Goal: Task Accomplishment & Management: Complete application form

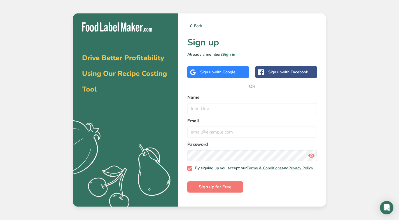
click at [222, 72] on span "with Google" at bounding box center [225, 71] width 22 height 5
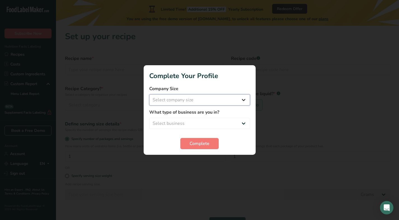
select select "1"
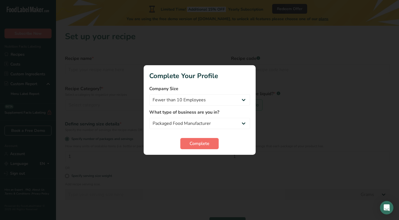
click at [192, 141] on span "Complete" at bounding box center [200, 143] width 20 height 7
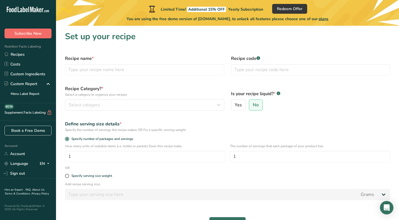
click at [29, 33] on span "Subscribe Now" at bounding box center [28, 34] width 27 height 6
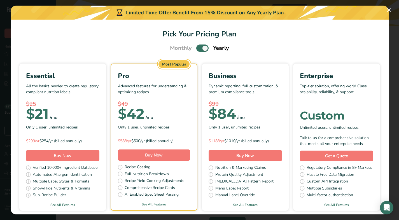
click at [200, 50] on span "Pick Your Pricing Plan Modal" at bounding box center [202, 48] width 12 height 7
click at [200, 50] on input "Pick Your Pricing Plan Modal" at bounding box center [198, 49] width 4 height 4
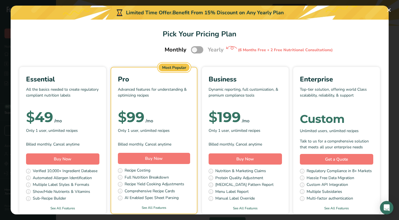
click at [198, 50] on span "Pick Your Pricing Plan Modal" at bounding box center [197, 49] width 12 height 7
click at [195, 50] on input "Pick Your Pricing Plan Modal" at bounding box center [193, 50] width 4 height 4
checkbox input "true"
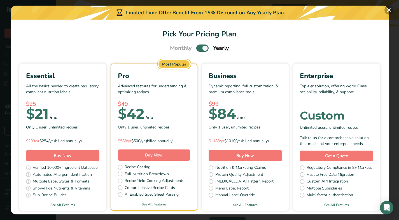
click at [389, 12] on button "Pick Your Pricing Plan Modal" at bounding box center [389, 10] width 9 height 9
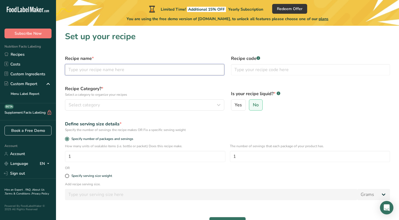
click at [165, 70] on input "text" at bounding box center [144, 69] width 159 height 11
type input "Maple Crunch Mini Bar"
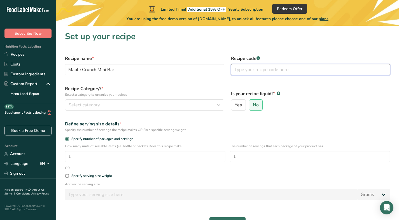
click at [270, 72] on input "text" at bounding box center [310, 69] width 159 height 11
click at [195, 106] on div "Select category" at bounding box center [143, 105] width 149 height 7
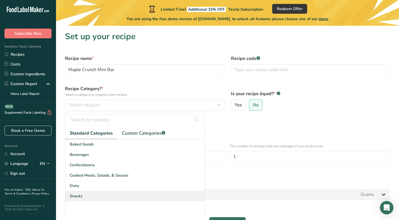
click at [81, 197] on span "Snacks" at bounding box center [76, 196] width 13 height 6
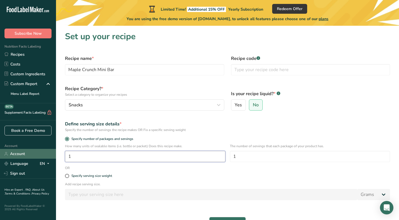
drag, startPoint x: 117, startPoint y: 157, endPoint x: 37, endPoint y: 157, distance: 79.8
click at [38, 157] on div ".a-20{fill:#fff;} Subscribe Now Nutrition Facts Labeling Recipes Costs Custom I…" at bounding box center [199, 127] width 399 height 255
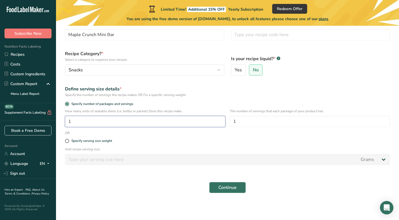
scroll to position [35, 0]
click at [68, 140] on span at bounding box center [67, 141] width 4 height 4
click at [68, 140] on input "Specify serving size weight" at bounding box center [67, 141] width 4 height 4
radio input "true"
radio input "false"
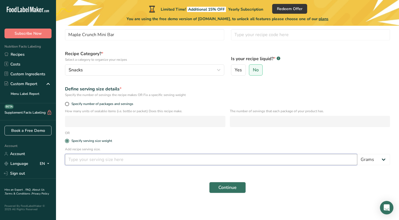
click at [92, 161] on input "number" at bounding box center [211, 159] width 292 height 11
type input "35"
select select "5"
click at [70, 158] on input "35" at bounding box center [211, 159] width 292 height 11
type input "0.35"
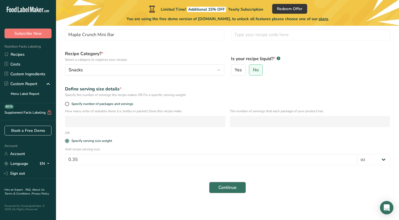
click at [227, 188] on span "Continue" at bounding box center [228, 187] width 18 height 7
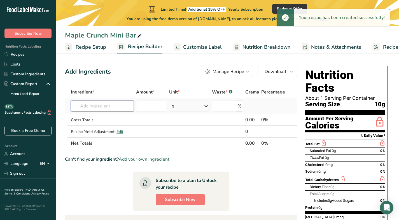
click at [99, 105] on input "text" at bounding box center [102, 106] width 63 height 11
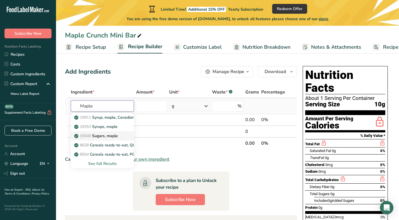
type input "Maple"
click at [117, 135] on p "19340 Sugars, maple" at bounding box center [96, 136] width 43 height 6
type input "Sugars, maple"
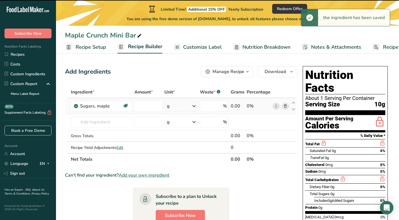
type input "0"
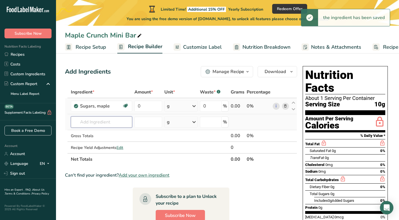
click at [98, 121] on input "text" at bounding box center [101, 122] width 61 height 11
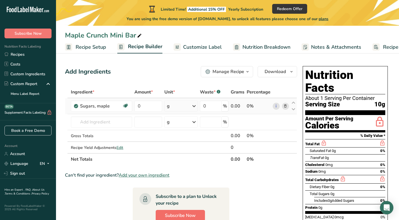
click at [181, 214] on span "Subscribe Now" at bounding box center [180, 215] width 31 height 7
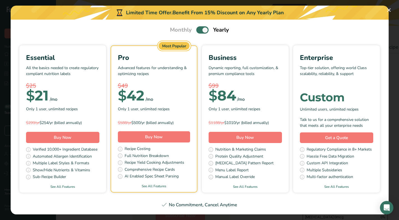
scroll to position [18, 0]
click at [66, 134] on button "Buy Now" at bounding box center [62, 137] width 73 height 11
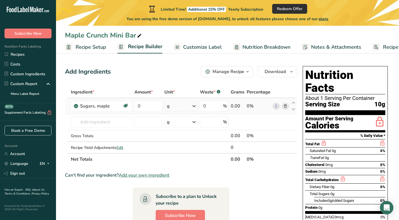
click at [291, 7] on span "Redeem Offer" at bounding box center [289, 9] width 25 height 6
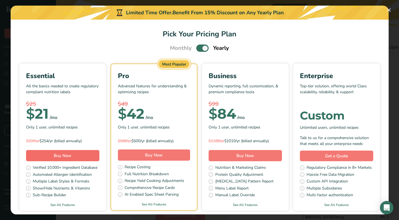
click at [47, 156] on button "Buy Now" at bounding box center [62, 155] width 73 height 11
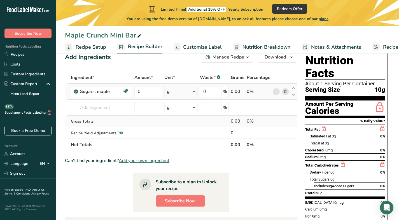
scroll to position [16, 0]
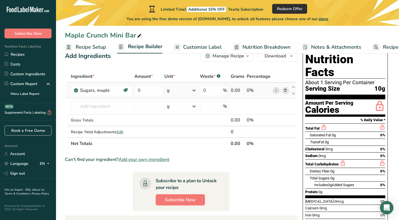
click at [296, 8] on span "Redeem Offer" at bounding box center [289, 9] width 25 height 6
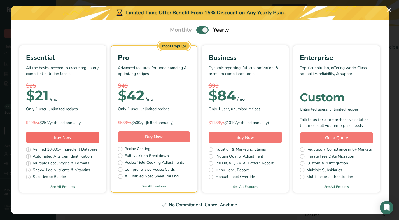
scroll to position [18, 0]
click at [201, 30] on span "Pick Your Pricing Plan Modal" at bounding box center [202, 30] width 12 height 7
click at [200, 30] on input "Pick Your Pricing Plan Modal" at bounding box center [198, 31] width 4 height 4
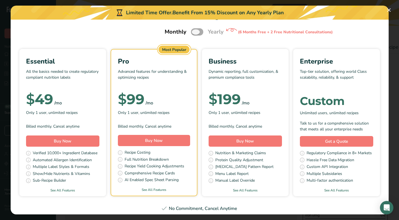
click at [201, 31] on span "Pick Your Pricing Plan Modal" at bounding box center [197, 31] width 12 height 7
click at [195, 31] on input "Pick Your Pricing Plan Modal" at bounding box center [193, 32] width 4 height 4
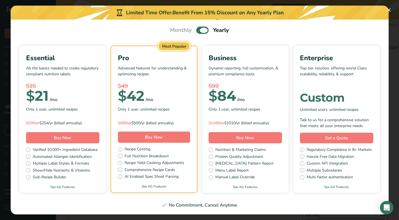
click at [201, 31] on span "Pick Your Pricing Plan Modal" at bounding box center [202, 30] width 12 height 7
click at [200, 31] on input "Pick Your Pricing Plan Modal" at bounding box center [198, 31] width 4 height 4
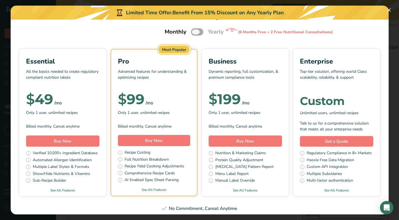
click at [201, 31] on span "Pick Your Pricing Plan Modal" at bounding box center [197, 31] width 12 height 7
click at [195, 31] on input "Pick Your Pricing Plan Modal" at bounding box center [193, 32] width 4 height 4
checkbox input "true"
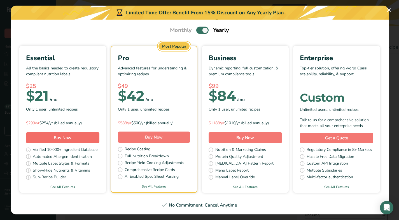
click at [57, 135] on span "Buy Now" at bounding box center [63, 137] width 18 height 7
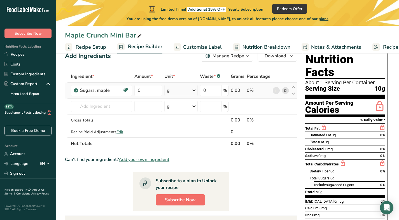
click at [184, 196] on button "Subscribe Now" at bounding box center [180, 199] width 49 height 11
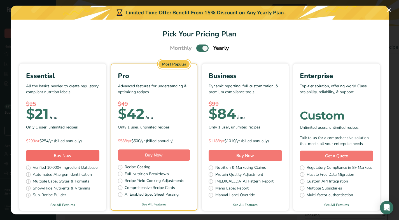
click at [75, 157] on button "Buy Now" at bounding box center [62, 155] width 73 height 11
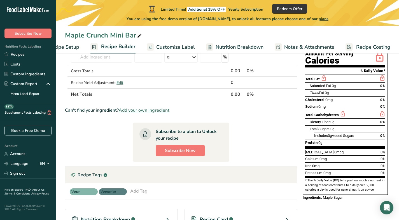
scroll to position [69, 0]
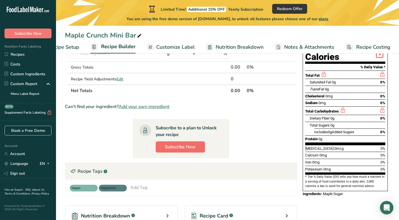
click at [181, 149] on span "Subscribe Now" at bounding box center [180, 147] width 31 height 7
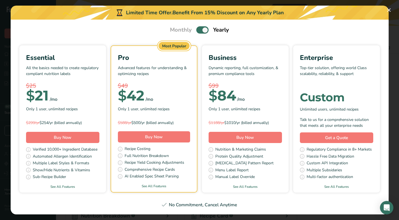
scroll to position [18, 0]
click at [60, 138] on span "Buy Now" at bounding box center [63, 138] width 18 height 6
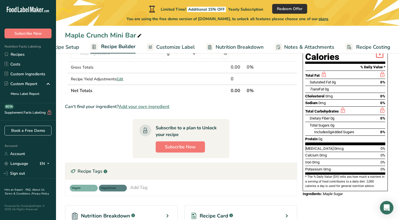
click at [291, 8] on span "Redeem Offer" at bounding box center [289, 9] width 25 height 6
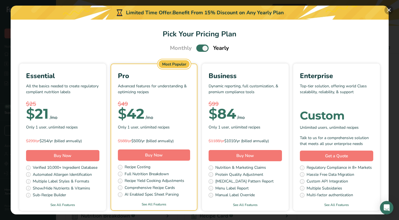
click at [388, 10] on button "Pick Your Pricing Plan Modal" at bounding box center [389, 10] width 9 height 9
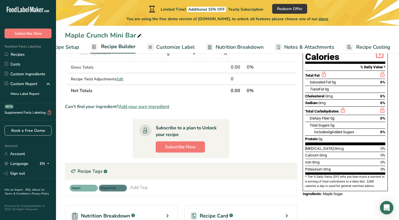
click at [31, 11] on icon ".a-20{fill:#fff;}" at bounding box center [34, 11] width 55 height 9
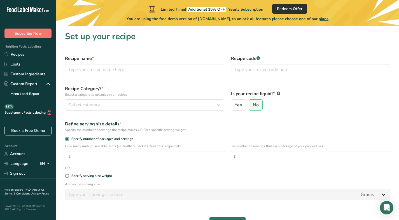
click at [292, 6] on span "Redeem Offer" at bounding box center [289, 9] width 25 height 6
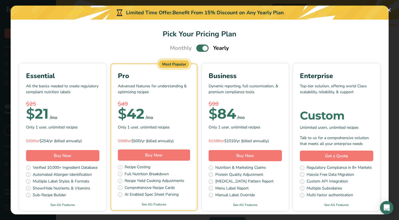
click at [76, 112] on div "$ 21 /mo" at bounding box center [62, 113] width 73 height 11
click at [70, 80] on div "Essential" at bounding box center [62, 76] width 73 height 10
click at [40, 73] on div "Essential" at bounding box center [62, 76] width 73 height 10
click at [62, 158] on span "Buy Now" at bounding box center [63, 156] width 18 height 6
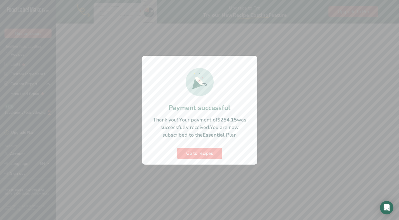
click at [203, 152] on span "Go to recipes" at bounding box center [199, 153] width 27 height 7
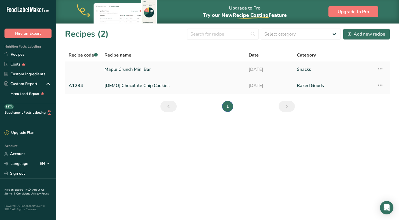
click at [141, 70] on link "Maple Crunch Mini Bar" at bounding box center [173, 70] width 138 height 12
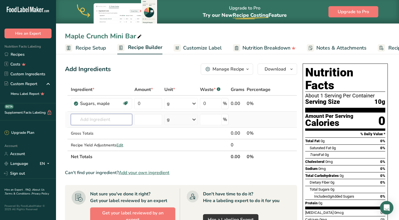
click at [85, 120] on input "text" at bounding box center [101, 119] width 61 height 11
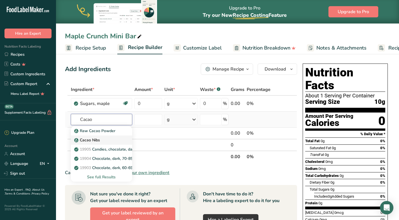
type input "Cacao"
click at [95, 139] on p "Cacao Nibs" at bounding box center [87, 140] width 25 height 6
type input "Cacao Nibs"
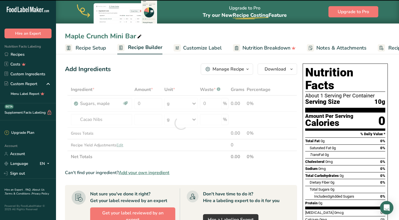
type input "0"
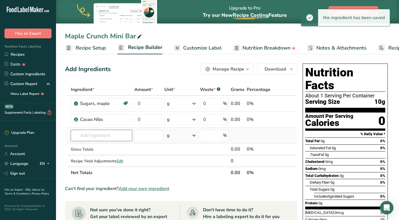
click at [97, 136] on input "text" at bounding box center [101, 135] width 61 height 11
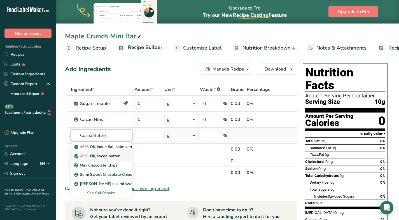
type input "Cocoa Butter"
click at [120, 156] on p "4501 Oil, cocoa butter" at bounding box center [97, 156] width 44 height 6
type input "Oil, cocoa butter"
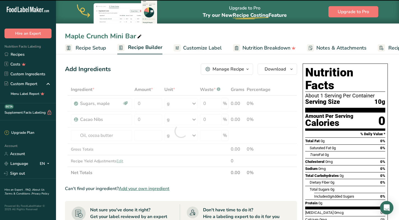
type input "0"
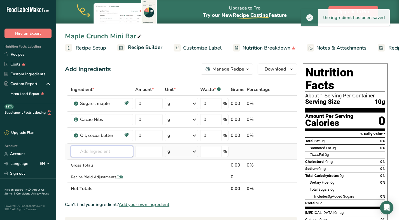
click at [110, 154] on input "text" at bounding box center [102, 151] width 62 height 11
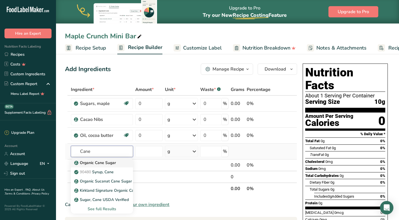
type input "Cane"
click at [107, 161] on p "Organic Cane Sugar" at bounding box center [95, 163] width 41 height 6
type input "Organic Cane Sugar"
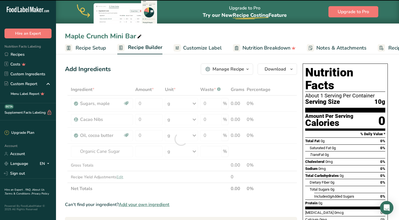
type input "0"
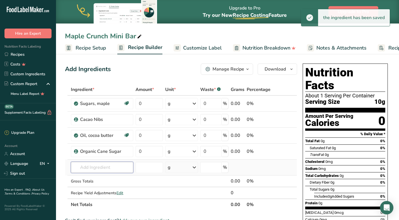
click at [99, 167] on input "text" at bounding box center [102, 167] width 62 height 11
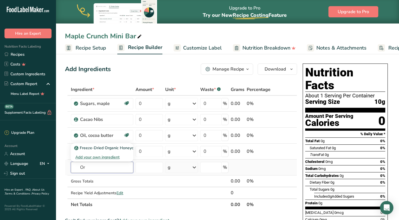
type input "O"
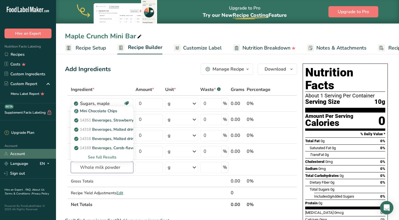
drag, startPoint x: 122, startPoint y: 166, endPoint x: 34, endPoint y: 156, distance: 88.1
click at [34, 156] on div ".a-20{fill:#fff;} Hire an Expert Nutrition Facts Labeling Recipes Costs Custom …" at bounding box center [199, 202] width 399 height 405
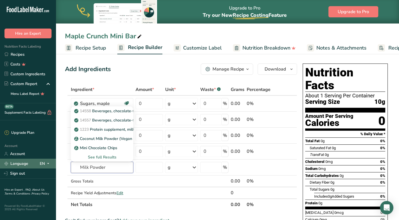
drag, startPoint x: 109, startPoint y: 169, endPoint x: 53, endPoint y: 163, distance: 56.1
click at [54, 163] on div ".a-20{fill:#fff;} Hire an Expert Nutrition Facts Labeling Recipes Costs Custom …" at bounding box center [199, 202] width 399 height 405
type input "Milk Powder"
click at [92, 156] on div "See full Results" at bounding box center [102, 157] width 54 height 6
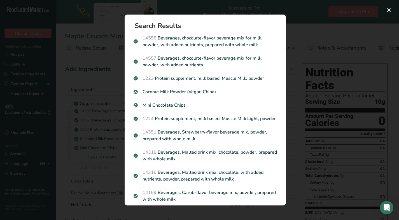
click at [300, 40] on div "Search results modal" at bounding box center [199, 110] width 399 height 220
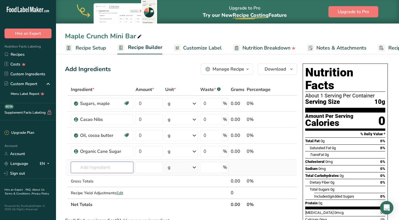
click at [101, 168] on input "text" at bounding box center [102, 167] width 62 height 11
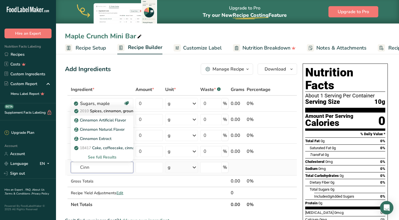
type input "Cinn"
click at [105, 111] on p "2010 Spices, cinnamon, ground" at bounding box center [105, 111] width 60 height 6
type input "Spices, cinnamon, ground"
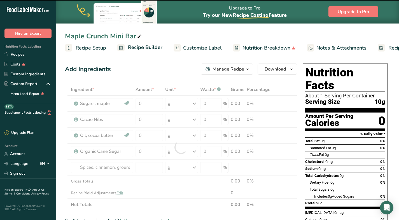
type input "0"
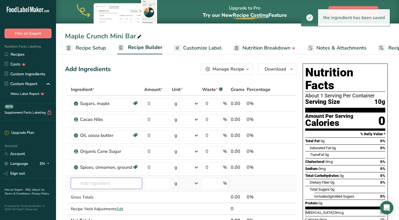
click at [96, 182] on input "text" at bounding box center [106, 183] width 71 height 11
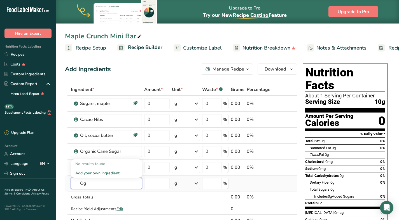
type input "O"
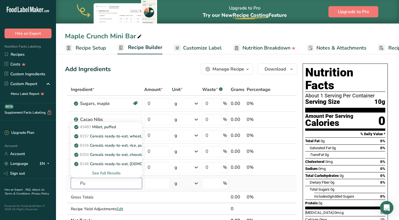
type input "P"
type input "Qu"
click at [112, 147] on p "20137 Quinoa, cooked" at bounding box center [97, 146] width 45 height 6
type input "Quinoa, cooked"
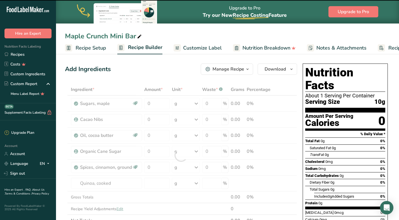
type input "0"
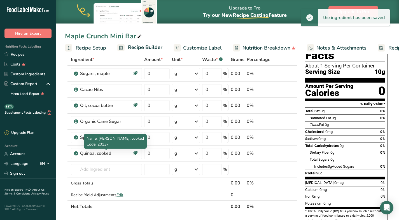
scroll to position [33, 0]
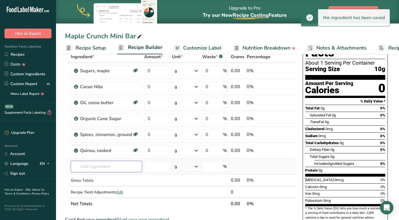
click at [103, 169] on input "text" at bounding box center [106, 166] width 71 height 11
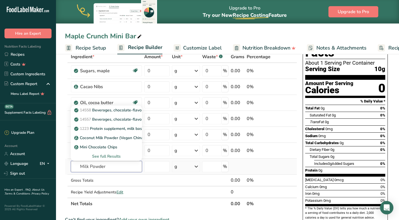
type input "Milk Powder"
click at [110, 156] on div "See full Results" at bounding box center [106, 157] width 62 height 6
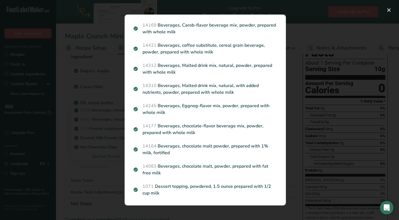
scroll to position [168, 0]
click at [292, 153] on div "Search Results 14558 Beverages, chocolate-flavor beverage mix for milk, powder,…" at bounding box center [205, 110] width 179 height 209
click at [391, 8] on button "Search results modal" at bounding box center [389, 10] width 9 height 9
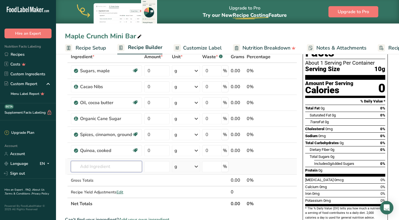
click at [102, 168] on input "text" at bounding box center [106, 166] width 71 height 11
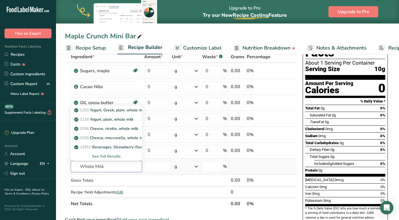
type input "Whole Milk"
click at [115, 157] on div "See full Results" at bounding box center [106, 157] width 62 height 6
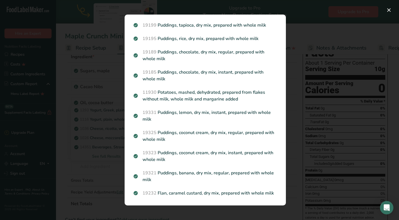
scroll to position [726, 0]
click at [310, 144] on div "Search results modal" at bounding box center [199, 110] width 399 height 220
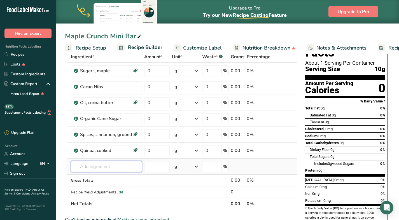
click at [92, 168] on input "text" at bounding box center [106, 166] width 71 height 11
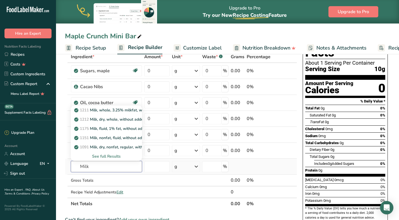
type input "Milk"
click at [105, 156] on div "See full Results" at bounding box center [106, 157] width 62 height 6
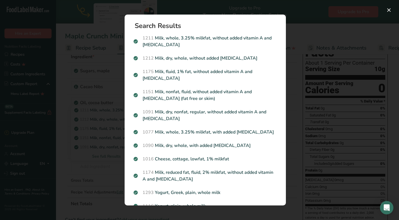
scroll to position [0, 0]
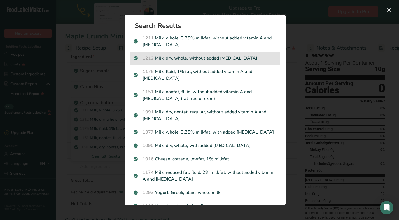
click at [201, 60] on p "1212 Milk, dry, whole, without added vitamin D" at bounding box center [205, 58] width 143 height 7
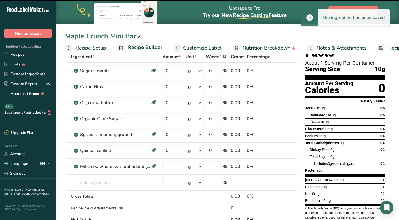
type input "0"
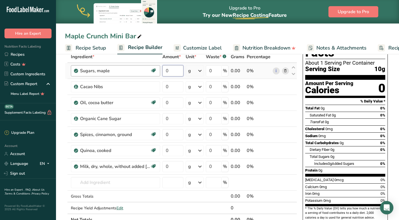
drag, startPoint x: 176, startPoint y: 72, endPoint x: 153, endPoint y: 72, distance: 22.7
click at [153, 72] on tr "Sugars, maple Dairy free Gluten free Vegan Vegetarian Soy free 0 g Portions 1 t…" at bounding box center [181, 71] width 232 height 16
type input "10"
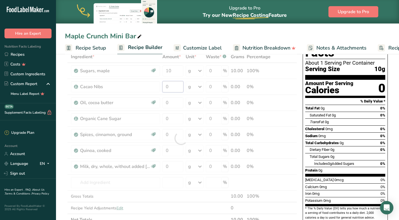
drag, startPoint x: 174, startPoint y: 85, endPoint x: 147, endPoint y: 83, distance: 27.5
click at [147, 84] on div "Ingredient * Amount * Unit * Waste * .a-a{fill:#347362;}.b-a{fill:#fff;} Grams …" at bounding box center [181, 138] width 232 height 175
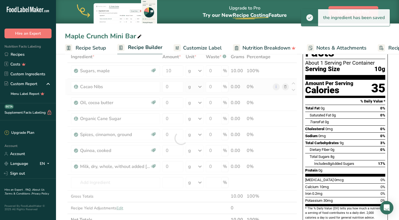
click at [199, 86] on div "Ingredient * Amount * Unit * Waste * .a-a{fill:#347362;}.b-a{fill:#fff;} Grams …" at bounding box center [181, 138] width 232 height 175
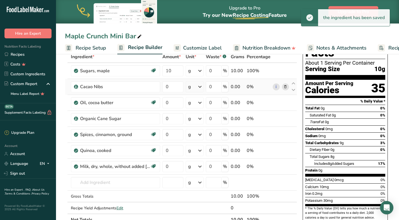
click at [200, 87] on icon at bounding box center [200, 87] width 7 height 10
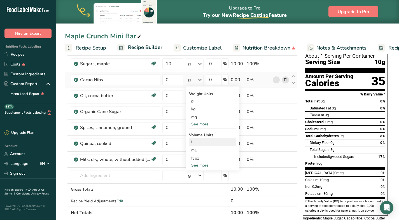
scroll to position [39, 0]
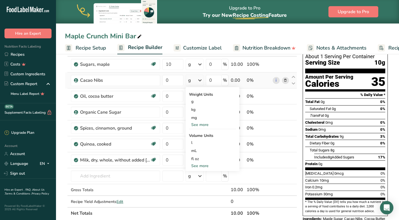
click at [198, 125] on div "See more" at bounding box center [212, 125] width 47 height 6
click at [196, 144] on div "oz" at bounding box center [212, 142] width 47 height 8
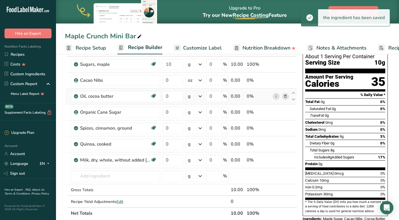
click at [201, 96] on icon at bounding box center [200, 96] width 7 height 10
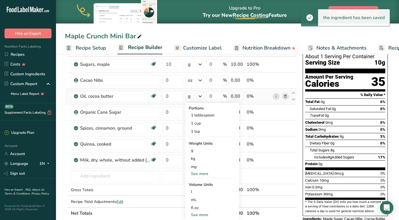
click at [201, 175] on div "See more" at bounding box center [212, 174] width 47 height 6
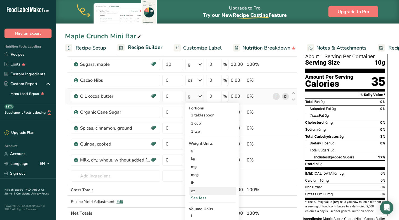
click at [198, 191] on div "oz" at bounding box center [212, 191] width 47 height 8
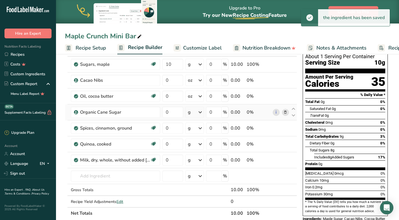
click at [203, 111] on icon at bounding box center [200, 112] width 7 height 10
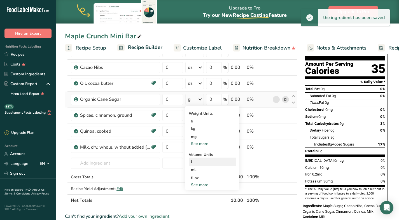
scroll to position [53, 0]
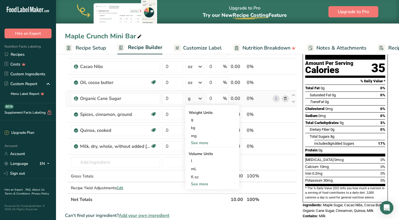
click at [204, 144] on div "See more" at bounding box center [212, 143] width 47 height 6
click at [201, 160] on div "oz" at bounding box center [212, 160] width 47 height 8
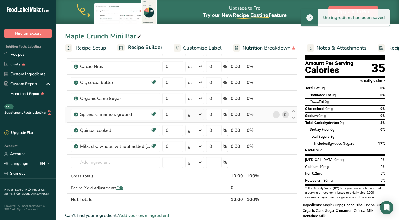
click at [200, 113] on icon at bounding box center [200, 115] width 7 height 10
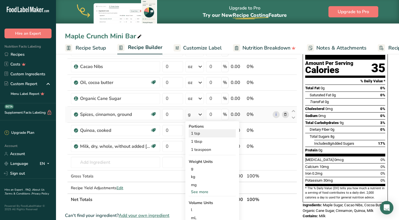
click at [208, 134] on div "1 tsp" at bounding box center [212, 133] width 47 height 8
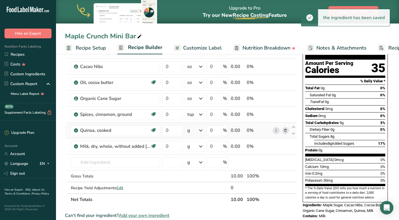
click at [201, 132] on icon at bounding box center [201, 131] width 7 height 10
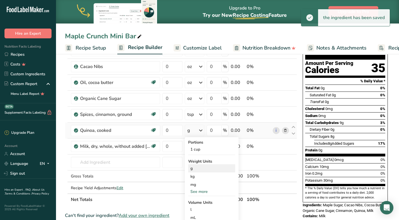
click at [205, 167] on div "g" at bounding box center [211, 168] width 47 height 8
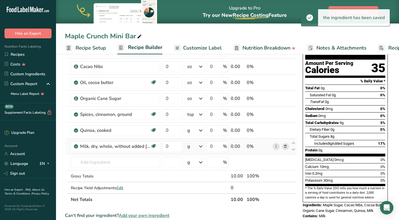
click at [201, 146] on icon at bounding box center [201, 146] width 7 height 10
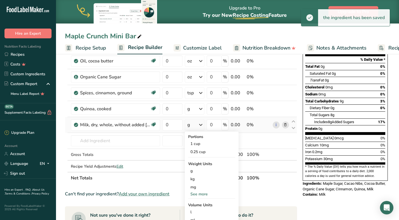
scroll to position [76, 0]
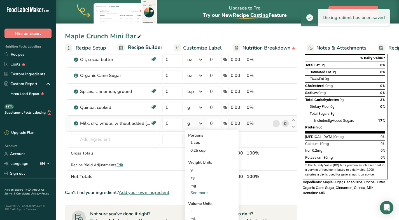
click at [205, 190] on div "See more" at bounding box center [211, 193] width 47 height 6
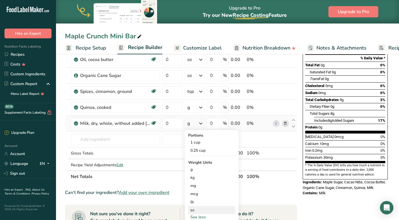
click at [200, 210] on div "oz" at bounding box center [211, 210] width 47 height 8
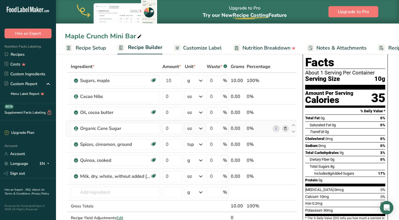
scroll to position [20, 0]
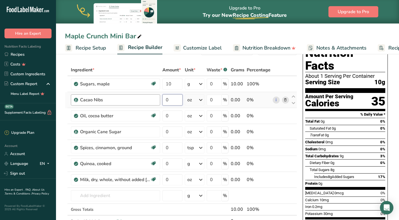
drag, startPoint x: 169, startPoint y: 100, endPoint x: 160, endPoint y: 99, distance: 9.3
click at [160, 99] on tr "Cacao Nibs 0 oz Weight Units g kg mg mcg lb oz See less Volume Units l Volume u…" at bounding box center [181, 100] width 232 height 16
type input "0.105"
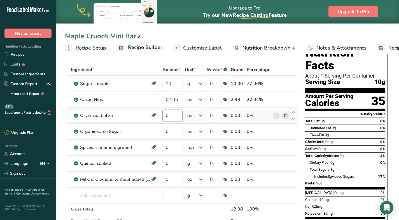
click at [176, 116] on div "Ingredient * Amount * Unit * Waste * .a-a{fill:#347362;}.b-a{fill:#fff;} Grams …" at bounding box center [181, 151] width 232 height 175
click at [176, 118] on input "0" at bounding box center [172, 115] width 20 height 11
type input "0.07"
click at [178, 132] on div "Ingredient * Amount * Unit * Waste * .a-a{fill:#347362;}.b-a{fill:#fff;} Grams …" at bounding box center [181, 151] width 232 height 175
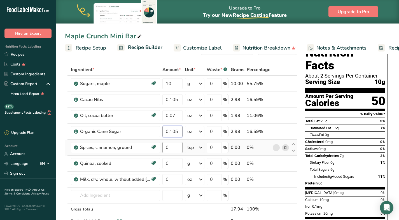
type input "0.105"
click at [172, 150] on div "Ingredient * Amount * Unit * Waste * .a-a{fill:#347362;}.b-a{fill:#fff;} Grams …" at bounding box center [181, 151] width 232 height 175
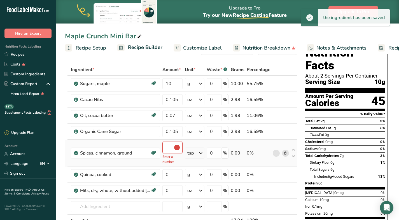
type input "0.1"
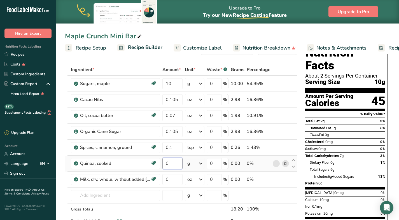
click at [171, 165] on div "Ingredient * Amount * Unit * Waste * .a-a{fill:#347362;}.b-a{fill:#fff;} Grams …" at bounding box center [181, 151] width 232 height 175
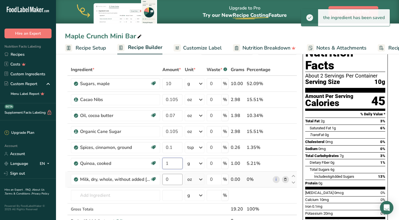
type input "1"
click at [175, 179] on div "Ingredient * Amount * Unit * Waste * .a-a{fill:#347362;}.b-a{fill:#fff;} Grams …" at bounding box center [181, 151] width 232 height 175
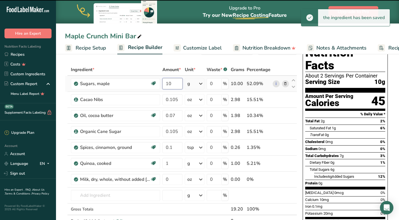
click at [177, 83] on div "Ingredient * Amount * Unit * Waste * .a-a{fill:#347362;}.b-a{fill:#fff;} Grams …" at bounding box center [181, 151] width 232 height 175
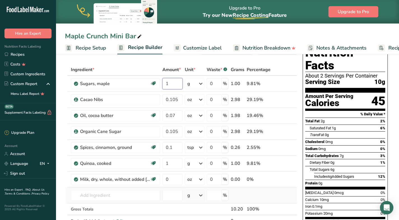
type input "1"
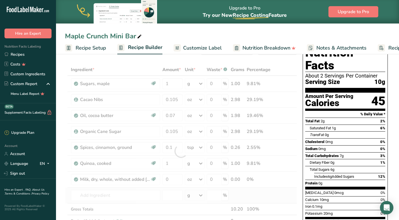
click at [161, 198] on div "Ingredient * Amount * Unit * Waste * .a-a{fill:#347362;}.b-a{fill:#fff;} Grams …" at bounding box center [181, 151] width 232 height 175
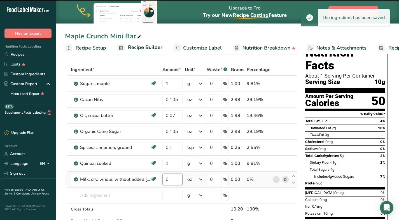
click at [173, 179] on input "0" at bounding box center [172, 179] width 20 height 11
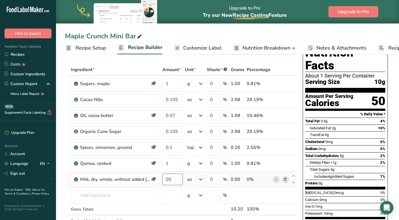
type input "7"
type input "0.07"
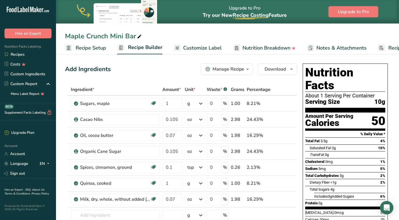
scroll to position [0, 0]
click at [281, 72] on span "Download" at bounding box center [275, 69] width 21 height 7
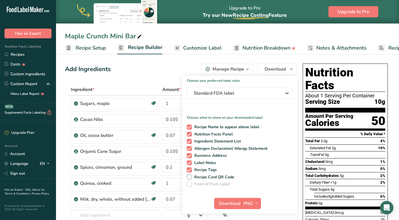
click at [142, 70] on div "Add Ingredients Manage Recipe Delete Recipe Duplicate Recipe Scale Recipe Save …" at bounding box center [181, 69] width 232 height 11
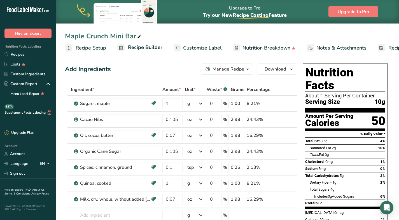
click at [197, 48] on span "Customize Label" at bounding box center [202, 48] width 39 height 8
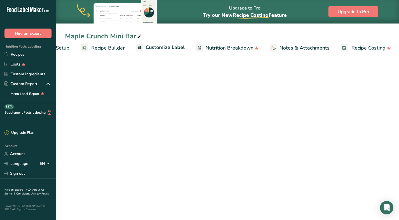
scroll to position [0, 38]
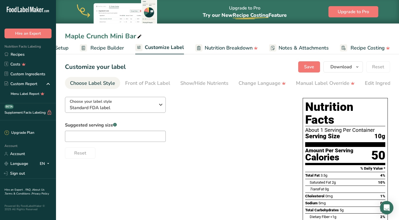
click at [153, 106] on span "Standard FDA label" at bounding box center [112, 107] width 85 height 7
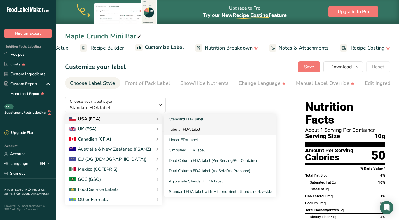
click at [192, 131] on link "Tabular FDA label" at bounding box center [220, 129] width 112 height 10
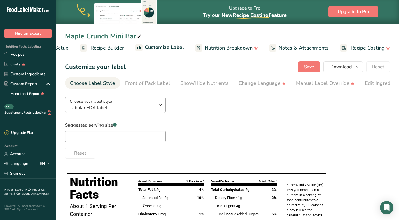
click at [160, 107] on icon "button" at bounding box center [160, 105] width 7 height 10
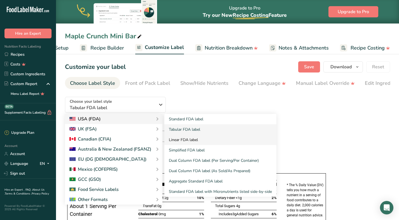
click at [191, 139] on link "Linear FDA label" at bounding box center [220, 140] width 112 height 10
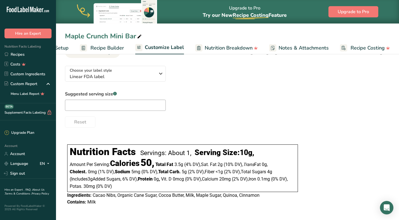
scroll to position [31, 0]
click at [111, 45] on span "Recipe Builder" at bounding box center [107, 48] width 34 height 8
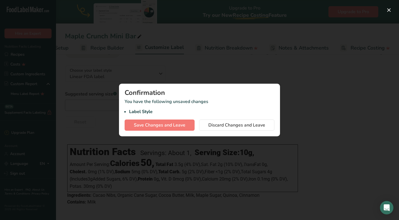
click at [307, 150] on div at bounding box center [199, 110] width 399 height 220
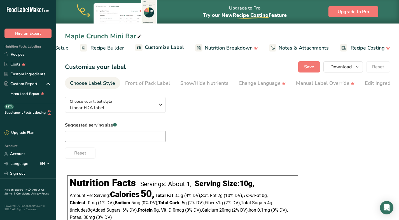
scroll to position [0, 0]
click at [116, 49] on span "Recipe Builder" at bounding box center [107, 48] width 34 height 8
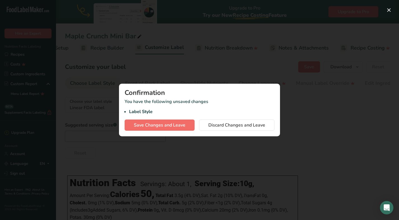
click at [161, 127] on span "Save Changes and Leave" at bounding box center [160, 125] width 52 height 7
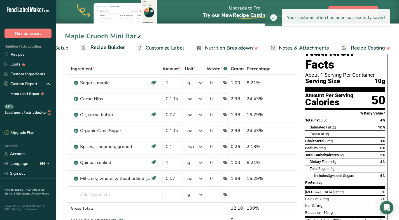
scroll to position [39, 0]
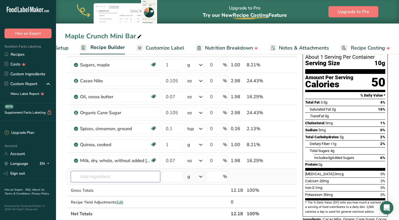
click at [94, 176] on input "text" at bounding box center [115, 176] width 89 height 11
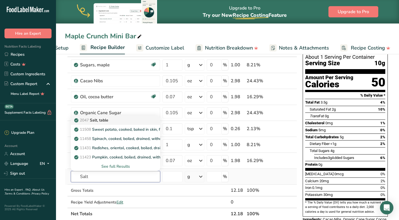
type input "Salt"
click at [108, 121] on p "2047 Salt, table" at bounding box center [91, 120] width 33 height 6
type input "Salt, table"
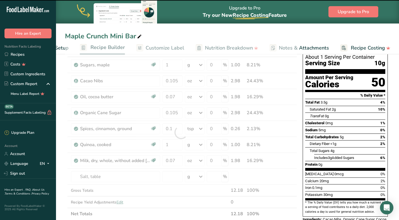
type input "0"
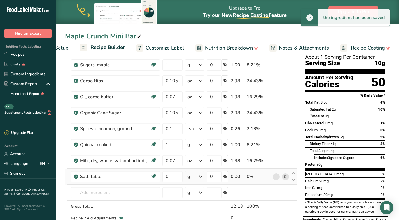
click at [199, 177] on icon at bounding box center [201, 177] width 7 height 10
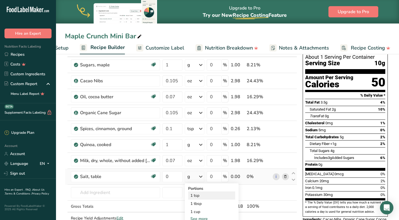
click at [202, 197] on div "1 tsp" at bounding box center [211, 196] width 47 height 8
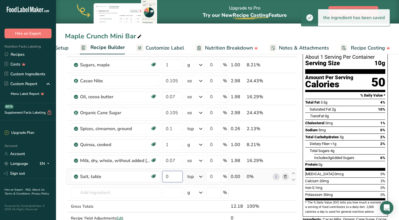
click at [175, 175] on input "0" at bounding box center [172, 176] width 20 height 11
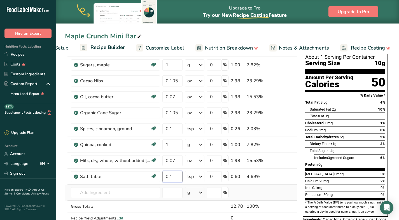
type input "0.1"
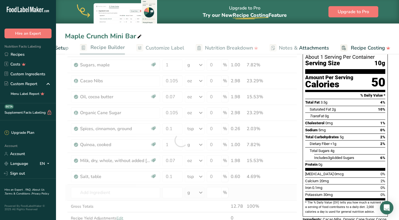
click at [256, 194] on div "Ingredient * Amount * Unit * Waste * .a-a{fill:#347362;}.b-a{fill:#fff;} Grams …" at bounding box center [181, 140] width 232 height 191
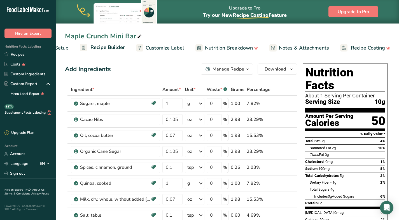
scroll to position [0, 0]
click at [169, 46] on span "Customize Label" at bounding box center [165, 48] width 39 height 8
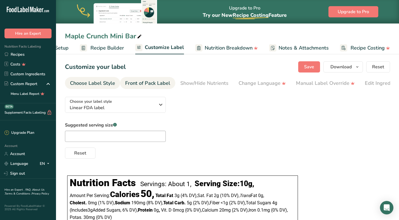
click at [149, 84] on div "Front of Pack Label" at bounding box center [147, 84] width 45 height 8
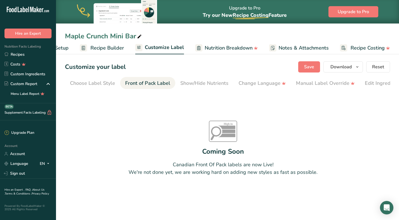
scroll to position [0, 54]
click at [157, 86] on div "Show/Hide Nutrients" at bounding box center [150, 84] width 48 height 8
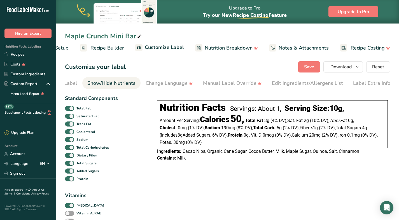
scroll to position [0, 95]
click at [158, 83] on div "Change Language" at bounding box center [166, 84] width 47 height 8
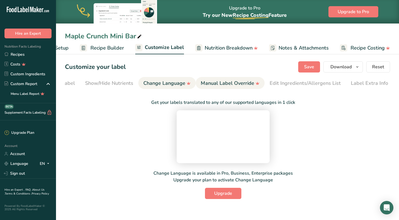
click at [224, 79] on link "Manual Label Override" at bounding box center [230, 83] width 59 height 13
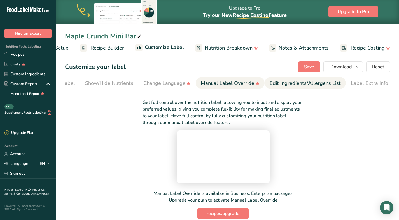
click at [317, 85] on div "Edit Ingredients/Allergens List" at bounding box center [305, 84] width 71 height 8
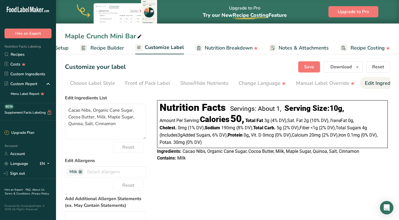
scroll to position [0, 0]
click at [83, 82] on div "Choose Label Style" at bounding box center [92, 84] width 45 height 8
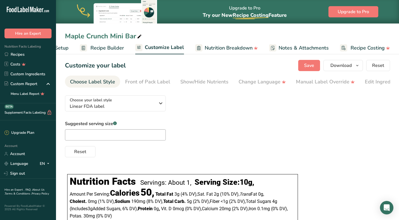
scroll to position [2, 0]
click at [139, 135] on input "text" at bounding box center [115, 134] width 101 height 11
type input "1 (0.35oz)"
click at [80, 151] on span "Reset" at bounding box center [80, 151] width 12 height 7
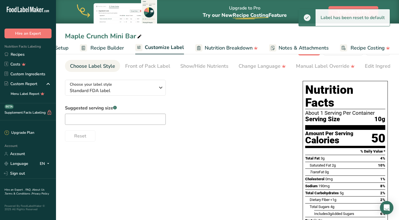
scroll to position [11, 0]
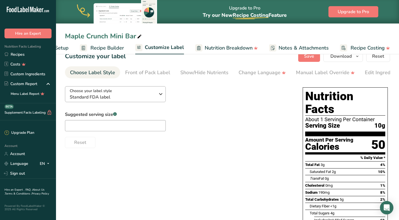
click at [133, 97] on span "Standard FDA label" at bounding box center [112, 97] width 85 height 7
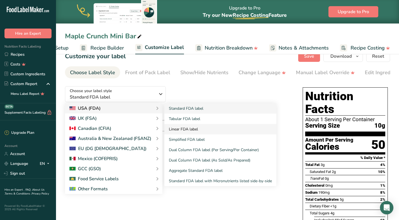
click at [188, 129] on link "Linear FDA label" at bounding box center [220, 129] width 112 height 10
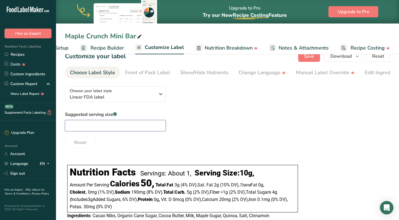
click at [121, 130] on input "text" at bounding box center [115, 125] width 101 height 11
type input "1 piece"
click at [217, 157] on div "Choose your label style Linear FDA label USA (FDA) Standard FDA label Tabular F…" at bounding box center [227, 157] width 325 height 150
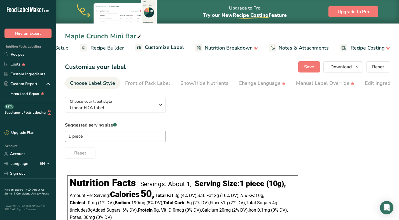
scroll to position [0, 0]
click at [308, 67] on span "Save" at bounding box center [309, 67] width 10 height 7
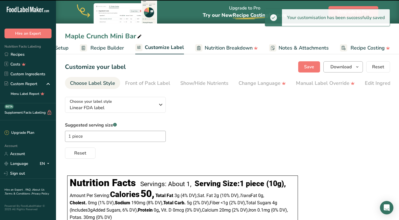
click at [355, 67] on span "button" at bounding box center [357, 67] width 7 height 7
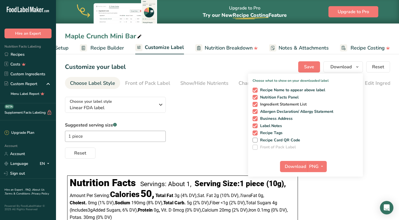
click at [256, 104] on span at bounding box center [255, 104] width 5 height 5
click at [256, 104] on input "Ingredient Statement List" at bounding box center [255, 105] width 4 height 4
checkbox input "false"
click at [204, 219] on div "Amount Per Serving: Calories 50, Total Fat 3g ‏(4% DV) , Sat. Fat 2g ‏(10% DV) …" at bounding box center [183, 205] width 226 height 31
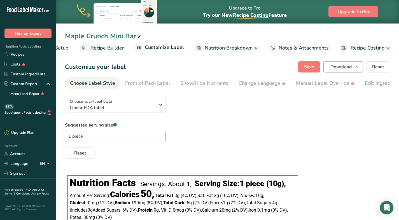
click at [353, 72] on button "Download" at bounding box center [344, 66] width 40 height 11
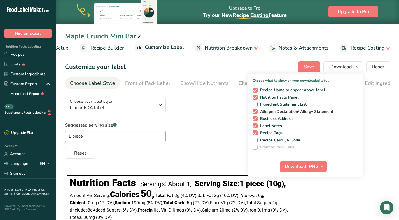
click at [256, 111] on span at bounding box center [255, 111] width 5 height 5
click at [256, 111] on input "Allergen Declaration/ Allergy Statement" at bounding box center [255, 112] width 4 height 4
checkbox input "false"
click at [255, 119] on span at bounding box center [255, 118] width 5 height 5
click at [255, 119] on input "Business Address" at bounding box center [255, 119] width 4 height 4
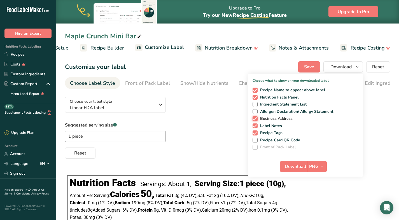
checkbox input "false"
click at [256, 125] on span at bounding box center [255, 126] width 5 height 5
click at [256, 125] on input "Label Notes" at bounding box center [255, 126] width 4 height 4
checkbox input "false"
click at [256, 133] on span at bounding box center [255, 133] width 5 height 5
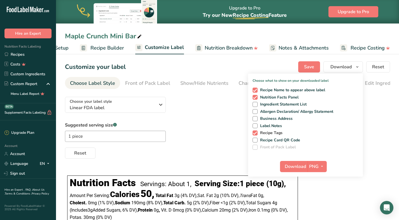
click at [256, 133] on input "Recipe Tags" at bounding box center [255, 133] width 4 height 4
checkbox input "false"
click at [313, 167] on span "PNG" at bounding box center [314, 166] width 10 height 7
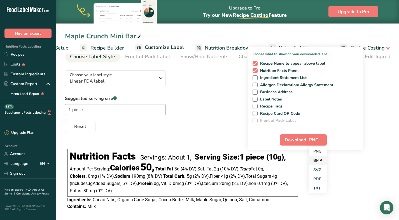
scroll to position [27, 0]
click at [319, 150] on link "PNG" at bounding box center [318, 151] width 18 height 9
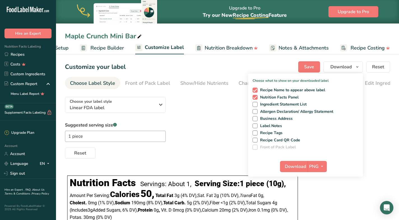
scroll to position [0, 0]
click at [303, 165] on span "Download" at bounding box center [295, 166] width 21 height 7
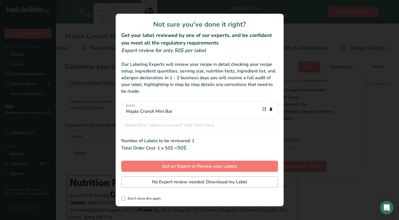
click at [224, 183] on span "No Expert review needed. Download my Label" at bounding box center [199, 182] width 95 height 7
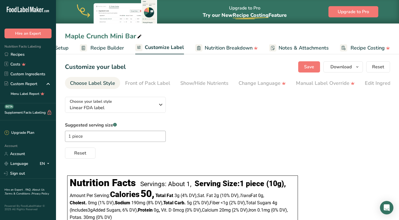
click at [107, 48] on span "Recipe Builder" at bounding box center [107, 48] width 34 height 8
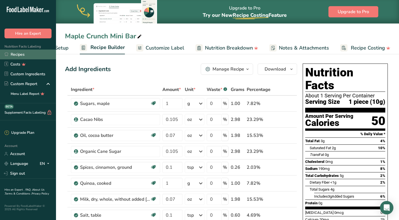
click at [23, 55] on link "Recipes" at bounding box center [28, 55] width 56 height 10
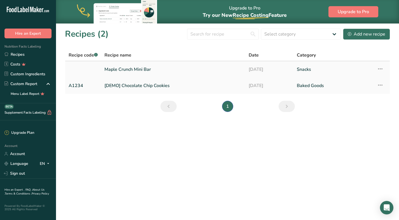
click at [380, 69] on icon at bounding box center [380, 69] width 7 height 10
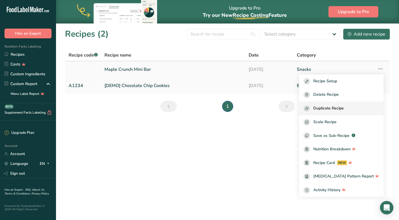
click at [344, 109] on span "Duplicate Recipe" at bounding box center [328, 108] width 31 height 6
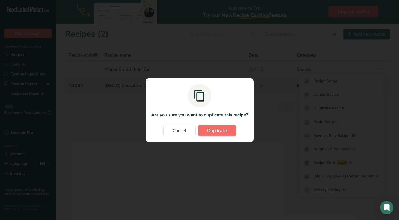
click at [226, 131] on span "Duplicate" at bounding box center [217, 130] width 20 height 7
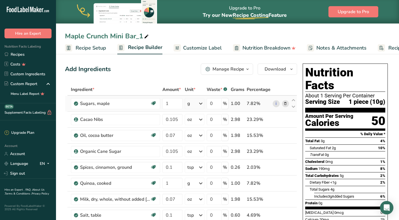
click at [287, 104] on icon at bounding box center [286, 104] width 4 height 6
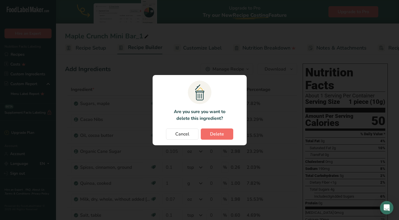
click at [221, 134] on span "Delete" at bounding box center [217, 134] width 14 height 7
type input "0.105"
type input "0.07"
type input "0.105"
type input "0.1"
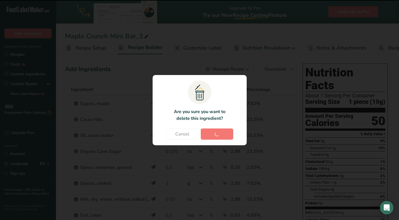
type input "1"
type input "0.07"
type input "0.1"
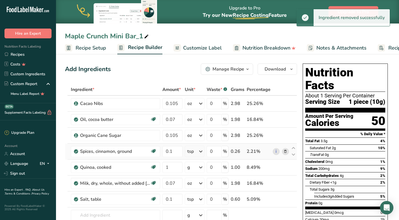
click at [285, 150] on icon at bounding box center [286, 152] width 4 height 6
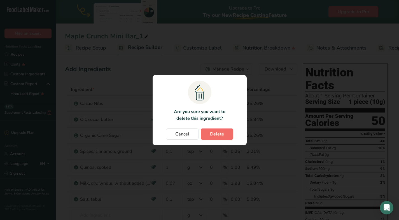
click at [223, 134] on span "Delete" at bounding box center [217, 134] width 14 height 7
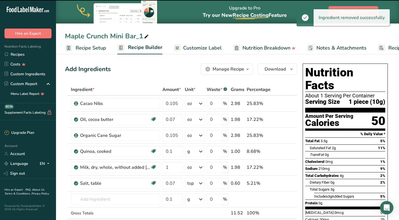
type input "1"
type input "0.07"
type input "0.1"
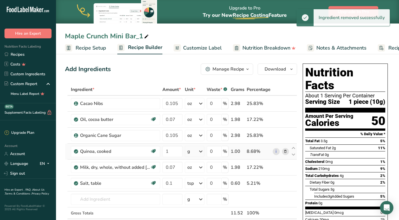
click at [286, 150] on icon at bounding box center [286, 152] width 4 height 6
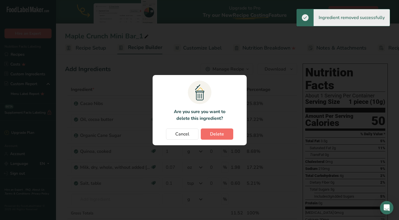
click at [219, 133] on span "Delete" at bounding box center [217, 134] width 14 height 7
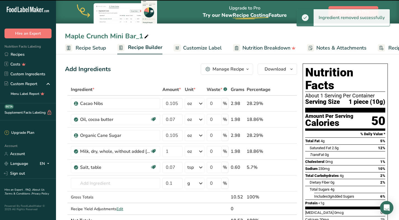
type input "0.07"
type input "0.1"
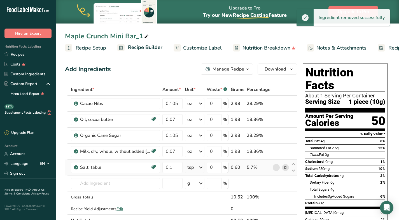
click at [285, 168] on icon at bounding box center [286, 168] width 4 height 6
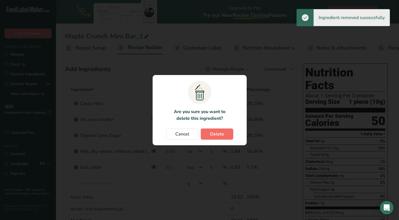
click at [218, 133] on span "Delete" at bounding box center [217, 134] width 14 height 7
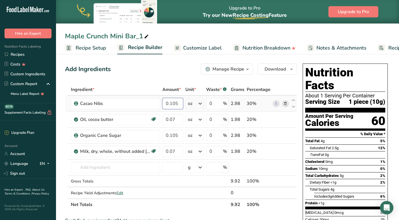
drag, startPoint x: 178, startPoint y: 103, endPoint x: 170, endPoint y: 103, distance: 8.7
click at [170, 103] on input "0.105" at bounding box center [172, 103] width 21 height 11
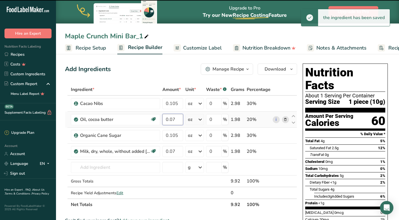
drag, startPoint x: 175, startPoint y: 120, endPoint x: 170, endPoint y: 120, distance: 4.8
click at [170, 120] on input "0.07" at bounding box center [172, 119] width 21 height 11
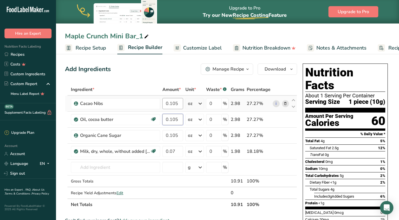
type input "0.105"
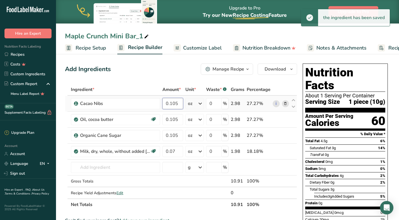
drag, startPoint x: 179, startPoint y: 104, endPoint x: 171, endPoint y: 104, distance: 7.8
click at [171, 104] on input "0.105" at bounding box center [172, 103] width 21 height 11
type input "7"
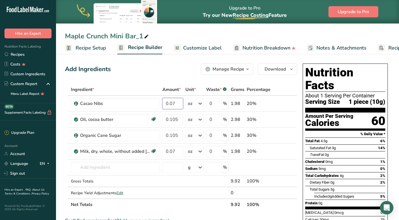
type input "0.07"
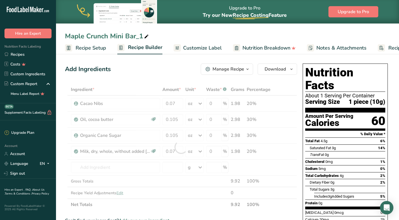
click at [187, 73] on div "Add Ingredients Manage Recipe Delete Recipe Duplicate Recipe Scale Recipe Save …" at bounding box center [181, 69] width 232 height 11
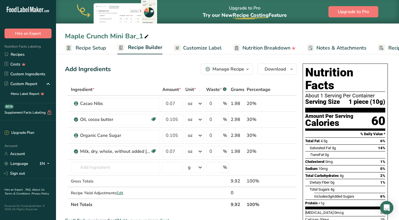
click at [148, 37] on icon at bounding box center [146, 37] width 5 height 8
drag, startPoint x: 65, startPoint y: 35, endPoint x: 108, endPoint y: 40, distance: 42.8
click at [108, 40] on input "Maple Crunch Mini Bar_1" at bounding box center [227, 36] width 325 height 10
click at [124, 37] on input "Ecuador Mini Bar_1" at bounding box center [227, 36] width 325 height 10
type input "Ecuador Mini Bar"
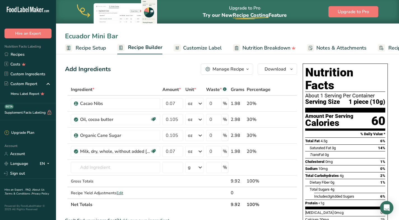
click at [190, 30] on div "Ecuador Mini Bar Recipe Setup Recipe Builder Customize Label Nutrition Breakdow…" at bounding box center [227, 27] width 343 height 54
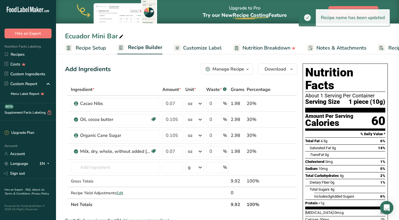
click at [205, 47] on span "Customize Label" at bounding box center [202, 48] width 39 height 8
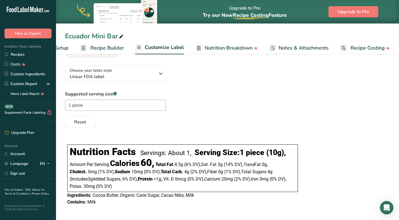
scroll to position [31, 0]
click at [110, 48] on span "Recipe Builder" at bounding box center [107, 48] width 34 height 8
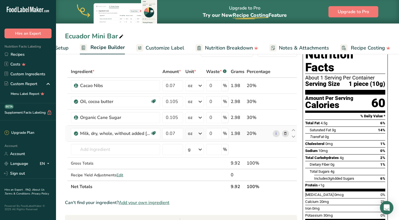
scroll to position [17, 0]
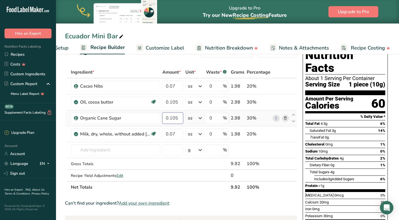
click at [181, 118] on input "0.105" at bounding box center [172, 118] width 21 height 11
type input "0.12"
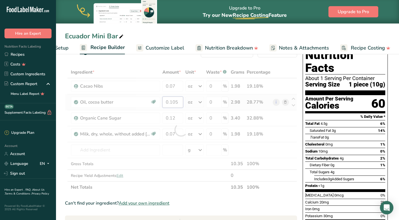
click at [178, 102] on div "Ingredient * Amount * Unit * Waste * .a-a{fill:#347362;}.b-a{fill:#fff;} Grams …" at bounding box center [181, 129] width 232 height 127
click at [268, 66] on div "Add Ingredients Manage Recipe Delete Recipe Duplicate Recipe Scale Recipe Save …" at bounding box center [183, 211] width 236 height 334
